Goal: Information Seeking & Learning: Learn about a topic

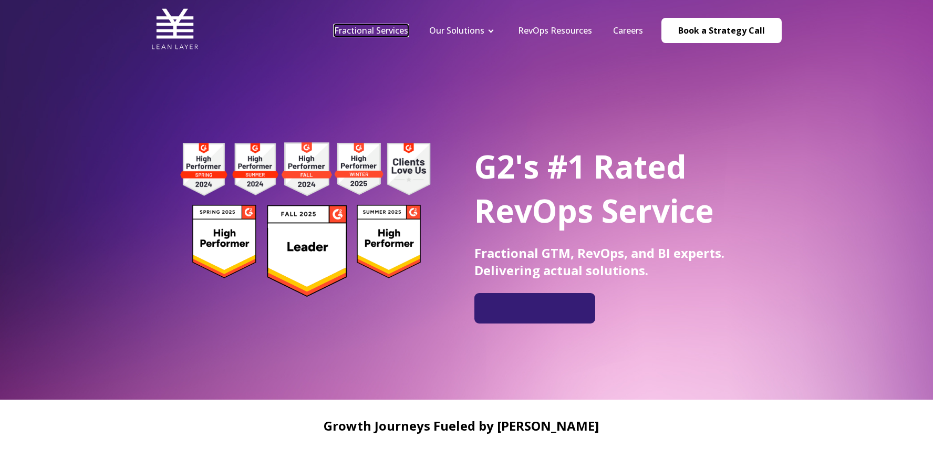
click at [377, 30] on link "Fractional Services" at bounding box center [371, 31] width 74 height 12
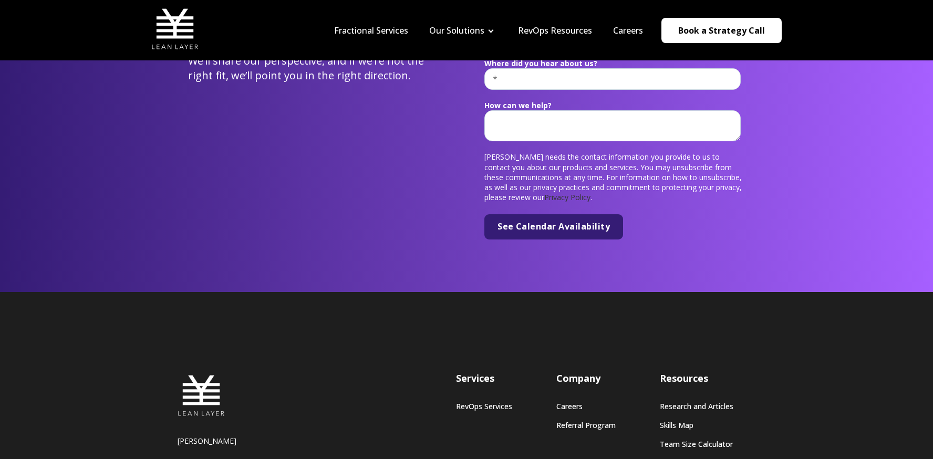
scroll to position [3963, 0]
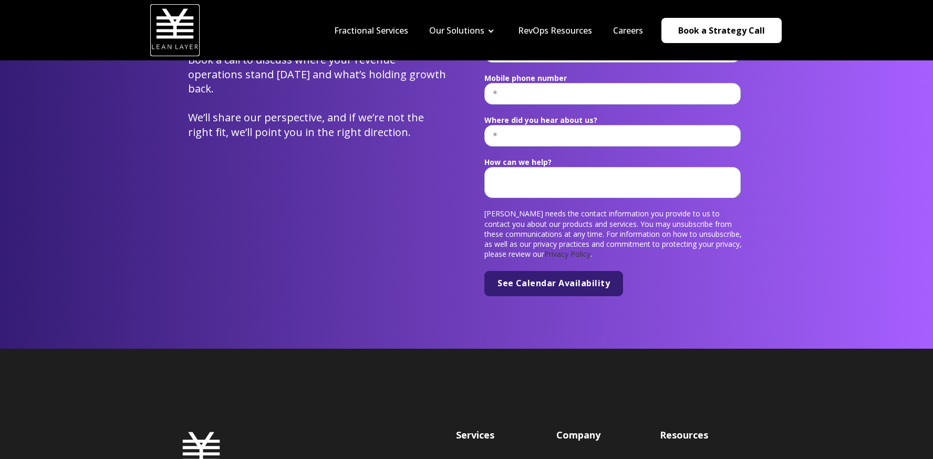
click at [176, 38] on img at bounding box center [174, 28] width 47 height 47
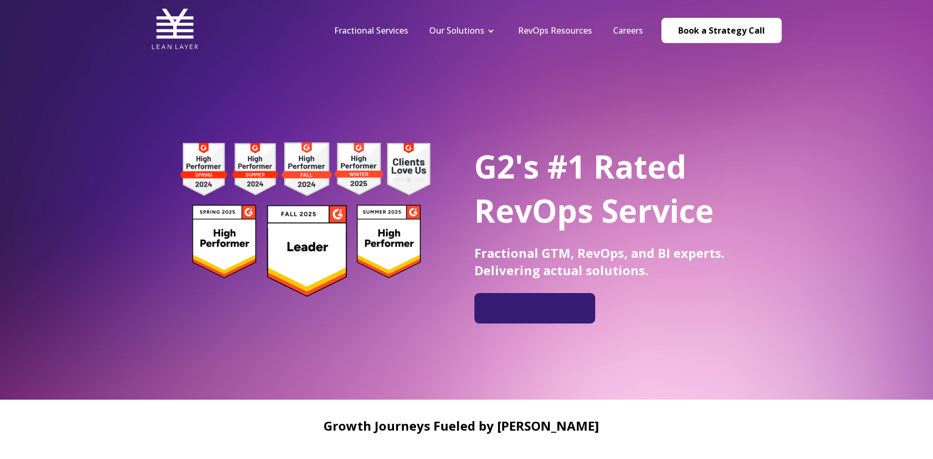
click at [341, 93] on div "G2's #1 Rated RevOps Service Fractional GTM, RevOps, and BI experts. Delivering…" at bounding box center [466, 200] width 933 height 400
click at [186, 32] on img at bounding box center [174, 28] width 47 height 47
